Goal: Information Seeking & Learning: Learn about a topic

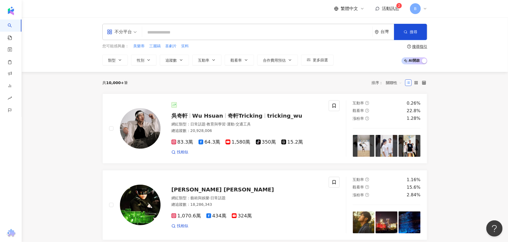
click at [168, 30] on input "search" at bounding box center [257, 32] width 226 height 10
type input "*"
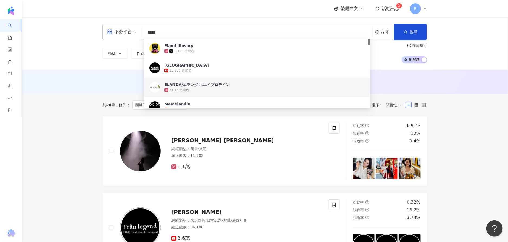
type input "*****"
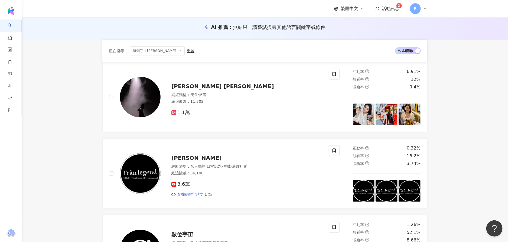
scroll to position [81, 0]
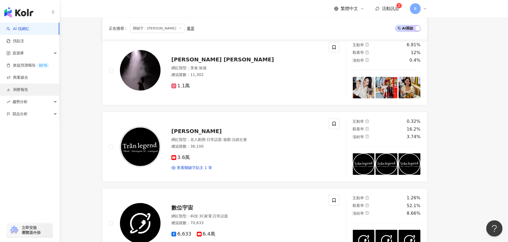
click at [28, 87] on link "洞察報告" at bounding box center [17, 89] width 22 height 5
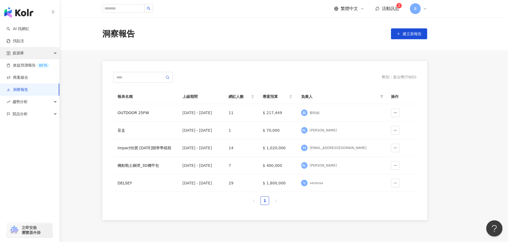
click at [45, 54] on div "資源庫" at bounding box center [29, 53] width 59 height 12
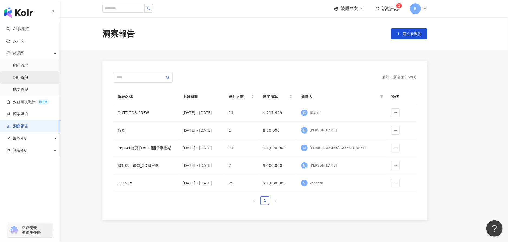
click at [28, 78] on link "網紅收藏" at bounding box center [20, 77] width 15 height 5
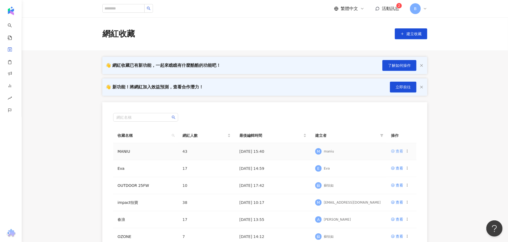
click at [398, 152] on div "查看" at bounding box center [400, 151] width 8 height 6
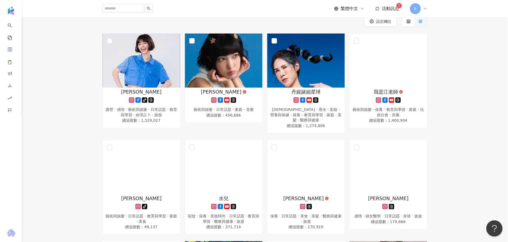
scroll to position [27, 0]
